Goal: Task Accomplishment & Management: Use online tool/utility

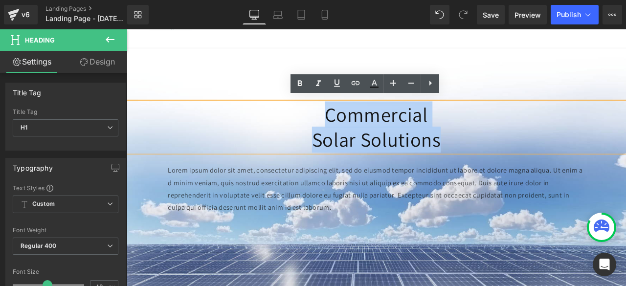
click at [494, 156] on div "Commercial Solar Solutions" at bounding box center [423, 145] width 592 height 59
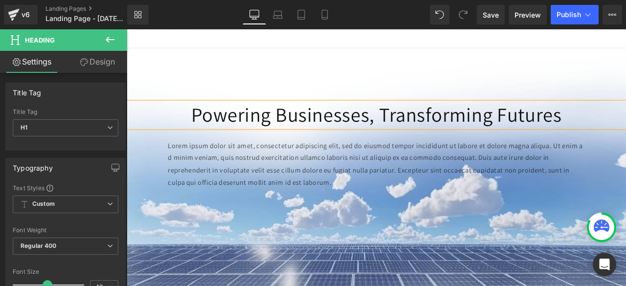
click at [416, 127] on h1 "Powering Businesses, Transforming Futures" at bounding box center [423, 131] width 592 height 30
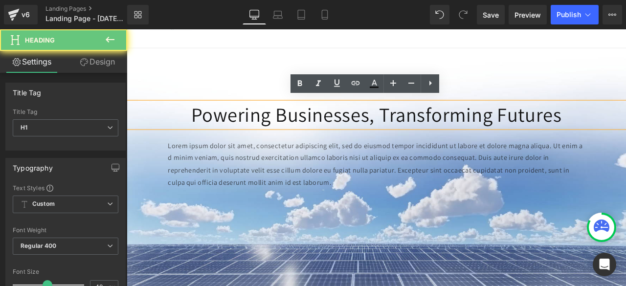
click at [424, 126] on h1 "Powering Businesses, Transforming Futures" at bounding box center [423, 131] width 592 height 30
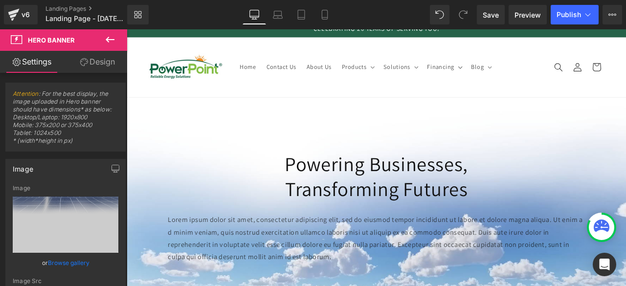
scroll to position [8, 0]
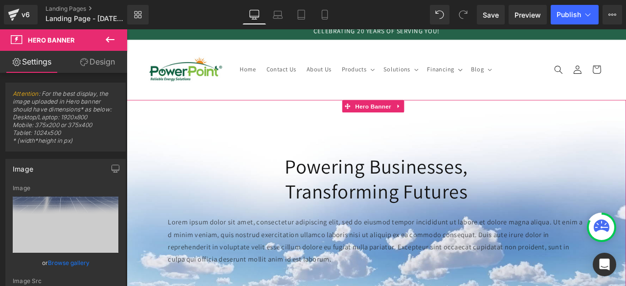
click at [273, 216] on h1 "Transforming Futures" at bounding box center [423, 222] width 592 height 30
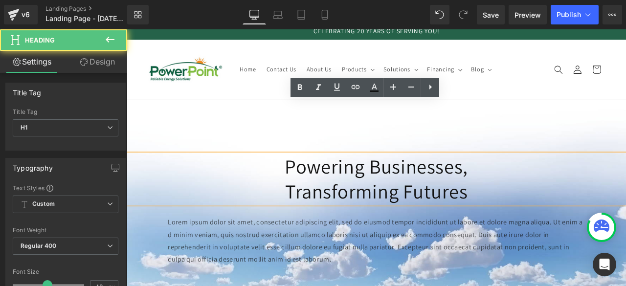
scroll to position [65, 0]
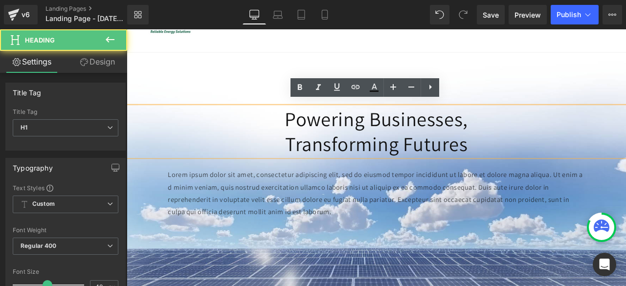
click at [189, 209] on p "Lorem ipsum dolor sit amet, consectetur adipiscing elit, sed do eiusmod tempor …" at bounding box center [423, 224] width 494 height 58
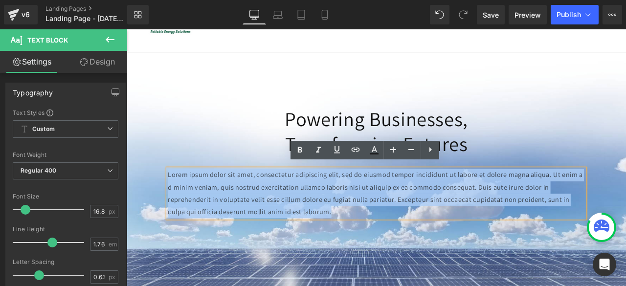
drag, startPoint x: 177, startPoint y: 198, endPoint x: 430, endPoint y: 240, distance: 256.4
click at [430, 240] on p "Lorem ipsum dolor sit amet, consectetur adipiscing elit, sed do eiusmod tempor …" at bounding box center [423, 224] width 494 height 58
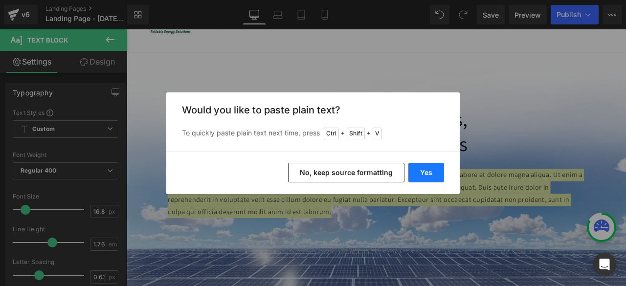
click at [432, 166] on button "Yes" at bounding box center [427, 173] width 36 height 20
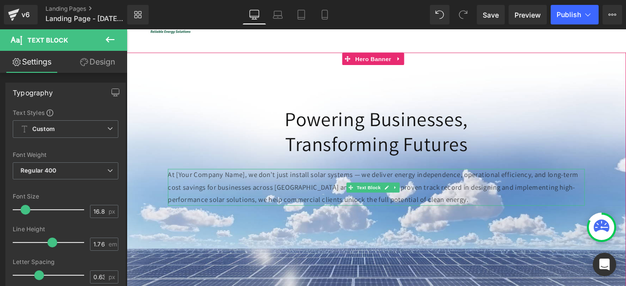
click at [272, 198] on p "At [Your Company Name], we don’t just install solar systems — we deliver energy…" at bounding box center [423, 217] width 494 height 44
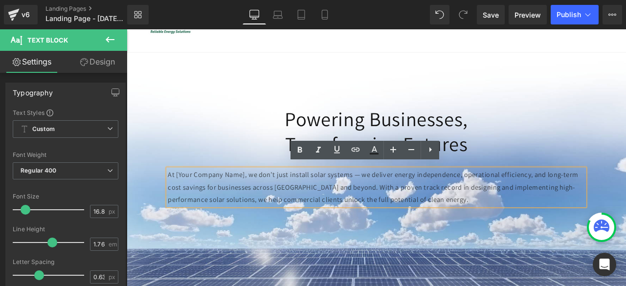
click at [266, 197] on p "At [Your Company Name], we don’t just install solar systems — we deliver energy…" at bounding box center [423, 217] width 494 height 44
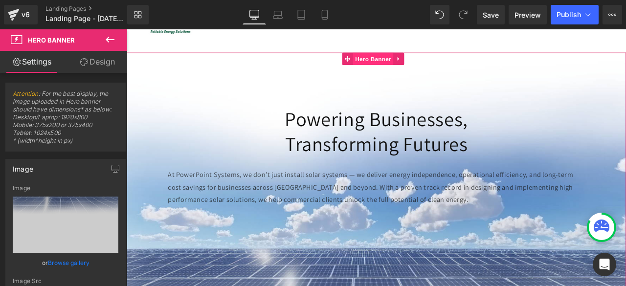
click at [436, 61] on span "Hero Banner" at bounding box center [418, 64] width 47 height 15
click at [91, 71] on link "Design" at bounding box center [98, 62] width 64 height 22
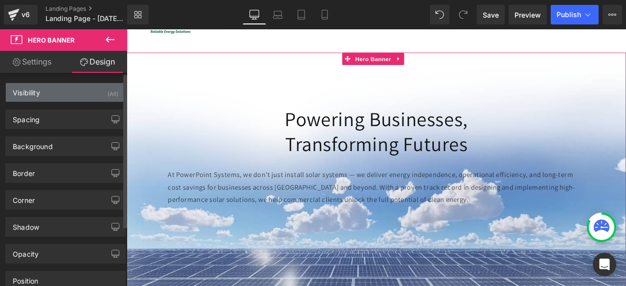
click at [82, 96] on div "Visibility (All)" at bounding box center [65, 92] width 119 height 19
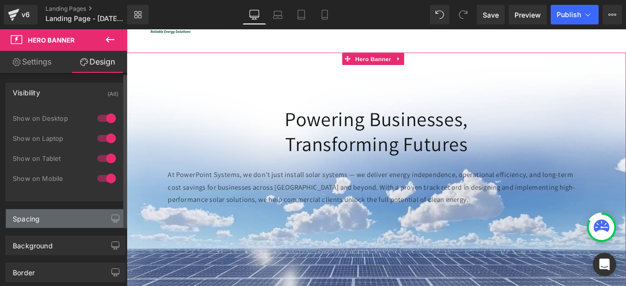
click at [75, 223] on div "Spacing" at bounding box center [65, 218] width 119 height 19
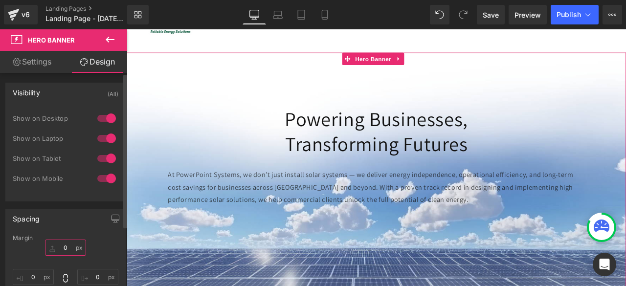
click at [65, 247] on input "0" at bounding box center [65, 248] width 41 height 16
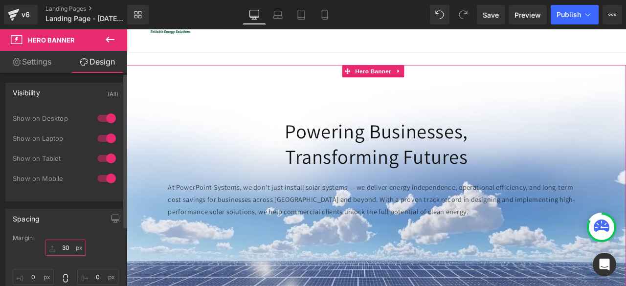
type input "3"
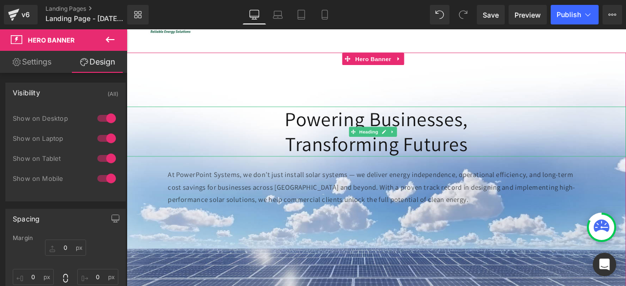
click at [470, 130] on h1 "Powering Businesses," at bounding box center [423, 136] width 592 height 30
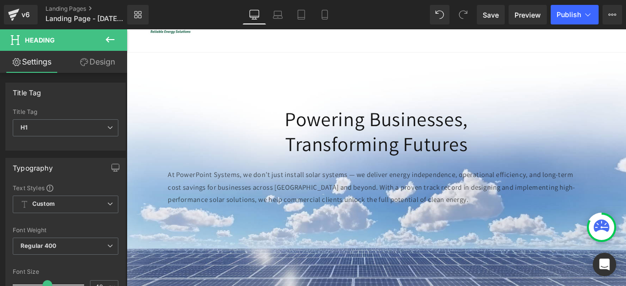
click at [97, 69] on link "Design" at bounding box center [98, 62] width 64 height 22
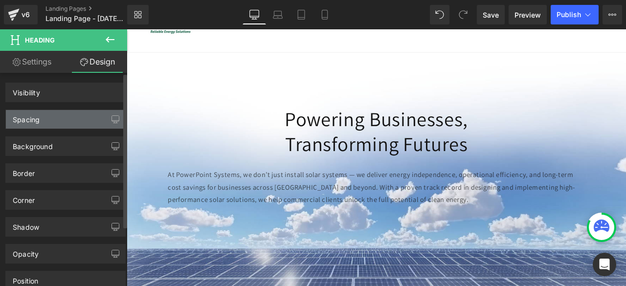
click at [72, 116] on div "Spacing" at bounding box center [65, 119] width 119 height 19
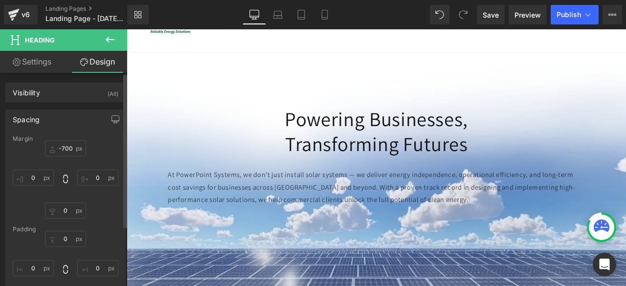
type input "-700"
type input "0"
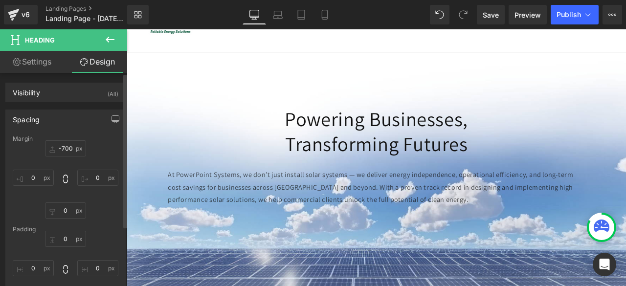
type input "0"
click at [67, 151] on input "-700" at bounding box center [65, 148] width 41 height 16
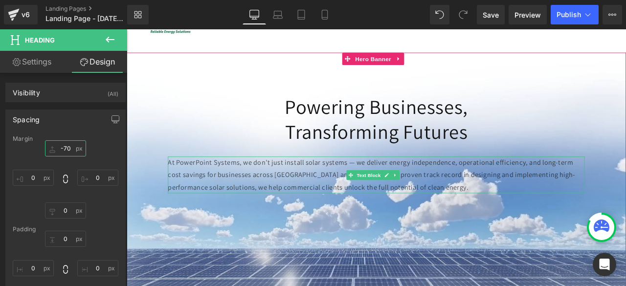
type input "-750"
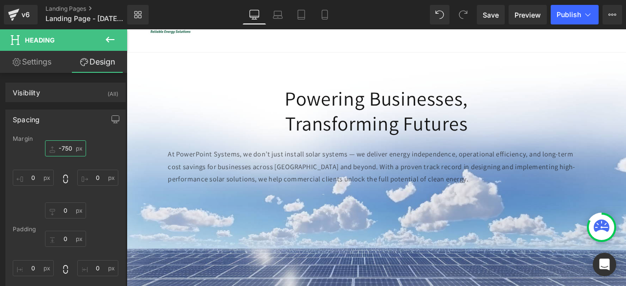
scroll to position [0, 0]
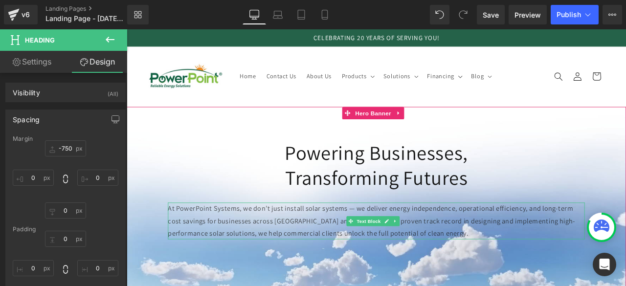
click at [287, 266] on p "At PowerPoint Systems, we don’t just install solar systems — we deliver energy …" at bounding box center [423, 257] width 494 height 44
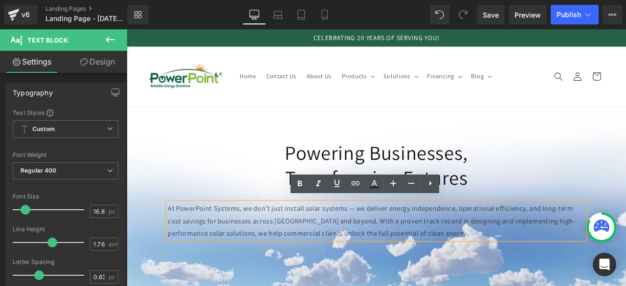
scroll to position [48, 0]
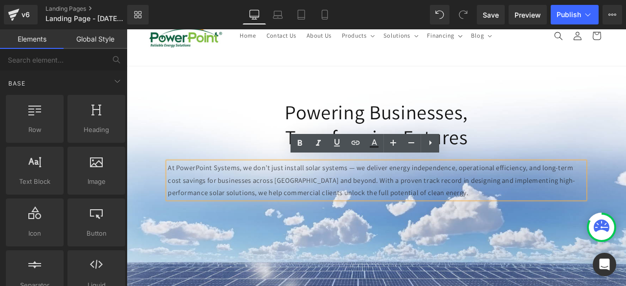
click at [599, 45] on header "Home Contact Us About Us Products Products Surge Protection Extensions Lighting" at bounding box center [423, 37] width 592 height 71
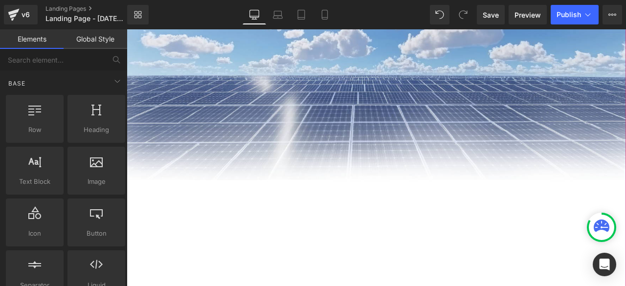
scroll to position [275, 0]
